Goal: Information Seeking & Learning: Learn about a topic

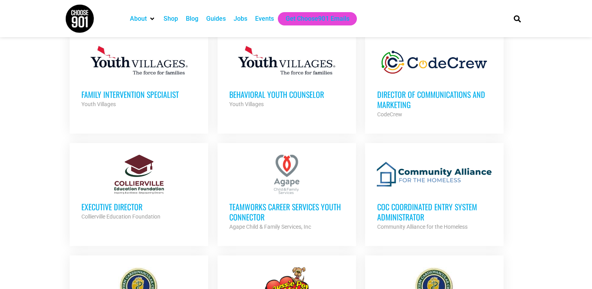
drag, startPoint x: 0, startPoint y: 0, endPoint x: 430, endPoint y: 107, distance: 443.1
click at [430, 107] on h3 "Director of Communications and Marketing" at bounding box center [434, 99] width 115 height 20
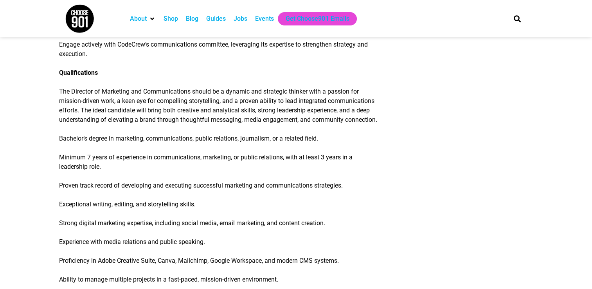
scroll to position [743, 0]
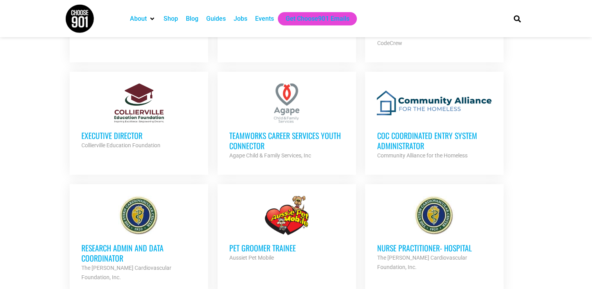
scroll to position [665, 0]
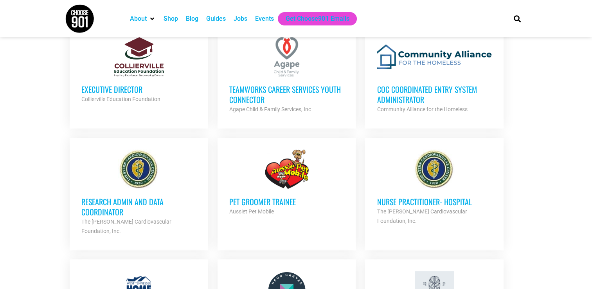
click at [132, 226] on link "Research Admin and Data Coordinator The Stern Cardiovascular Foundation, Inc. P…" at bounding box center [139, 192] width 138 height 109
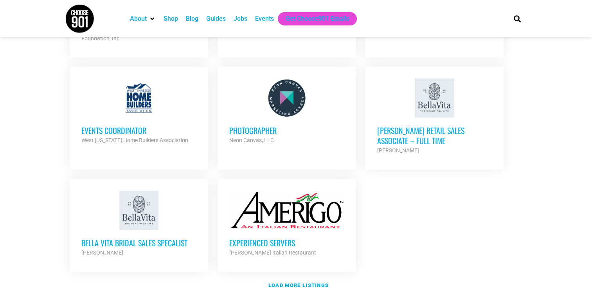
scroll to position [938, 0]
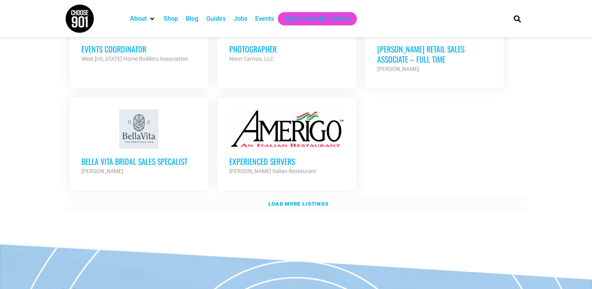
click at [320, 201] on strong "Load more listings" at bounding box center [298, 204] width 60 height 6
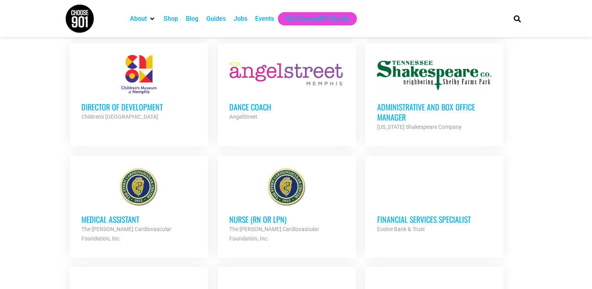
scroll to position [1095, 0]
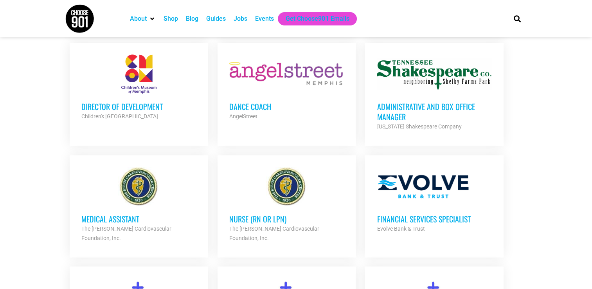
click at [178, 101] on h3 "Director of Development" at bounding box center [138, 106] width 115 height 10
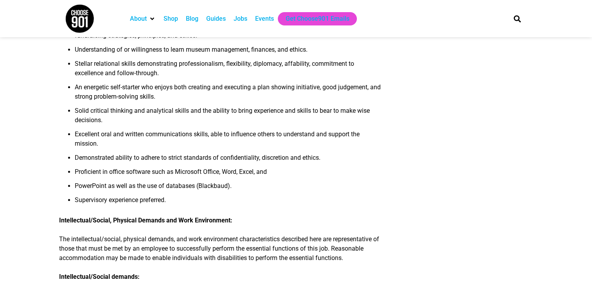
scroll to position [665, 0]
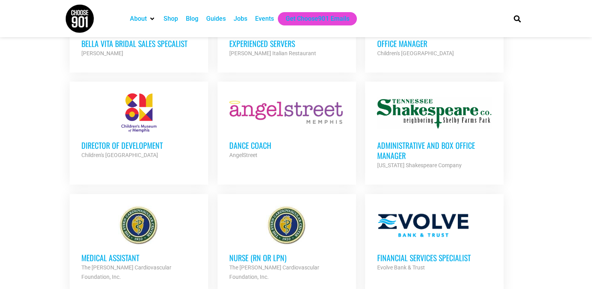
scroll to position [1056, 0]
click at [312, 157] on link "Dance Coach AngelStreet Partner Org Part Time" at bounding box center [286, 127] width 138 height 90
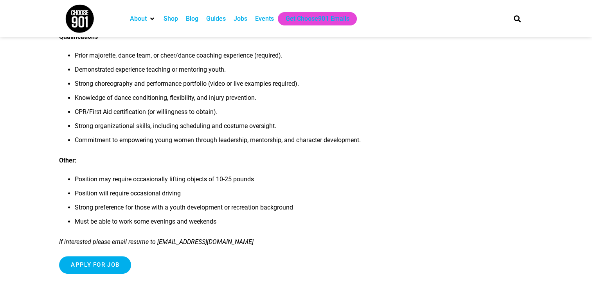
scroll to position [469, 0]
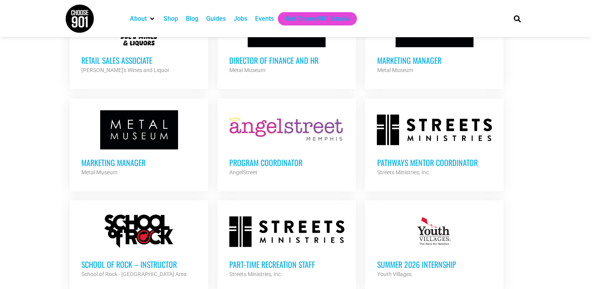
scroll to position [1525, 0]
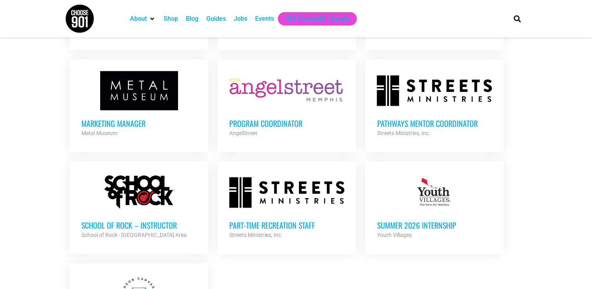
click at [469, 128] on div "Streets Ministries, Inc." at bounding box center [434, 132] width 115 height 9
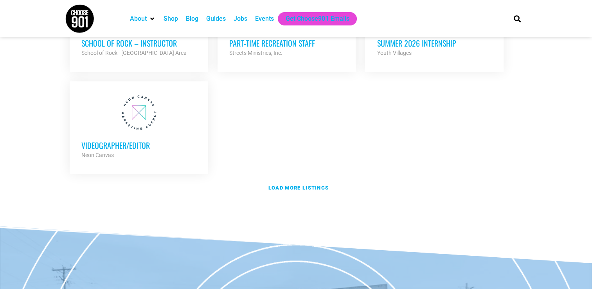
scroll to position [1720, 0]
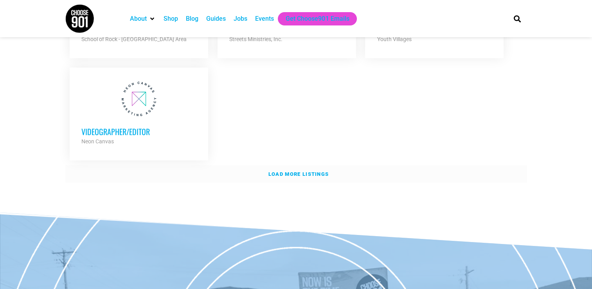
click at [292, 171] on strong "Load more listings" at bounding box center [298, 174] width 60 height 6
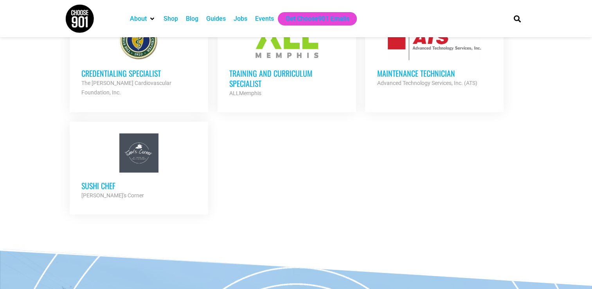
scroll to position [1916, 0]
